Goal: Find specific page/section: Find specific page/section

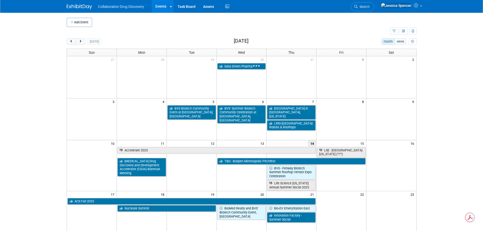
click at [81, 37] on div "Add Event New Event Duplicate Event Warning There is another event in your work…" at bounding box center [242, 177] width 358 height 329
click at [82, 41] on span "next" at bounding box center [81, 41] width 4 height 3
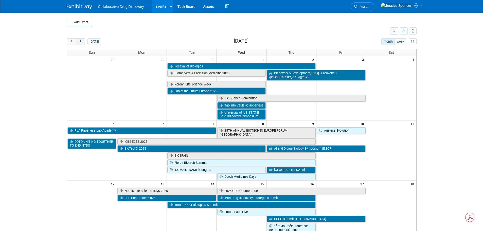
click at [82, 41] on span "next" at bounding box center [81, 41] width 4 height 3
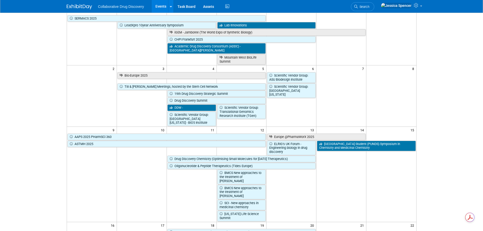
scroll to position [51, 0]
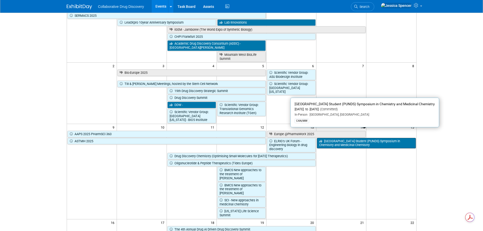
click at [329, 140] on link "[GEOGRAPHIC_DATA] Student (PUNDS) Symposium in Chemistry and Medicinal Chemistry" at bounding box center [366, 143] width 99 height 10
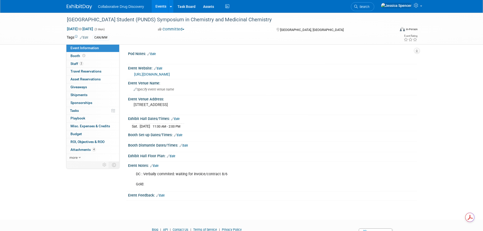
click at [170, 76] on link "https://www.science.purdue.edu/punds/2025/" at bounding box center [152, 74] width 36 height 4
